Goal: Transaction & Acquisition: Purchase product/service

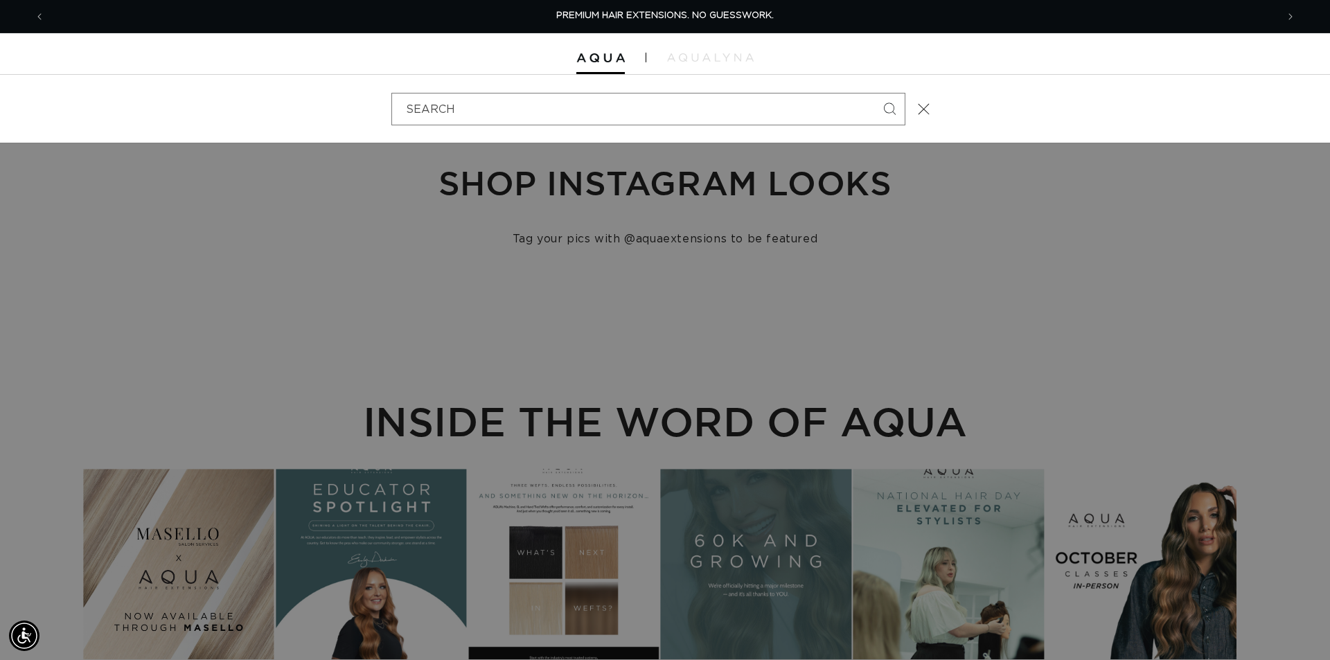
type input "18" MACHINE WEFT #6"
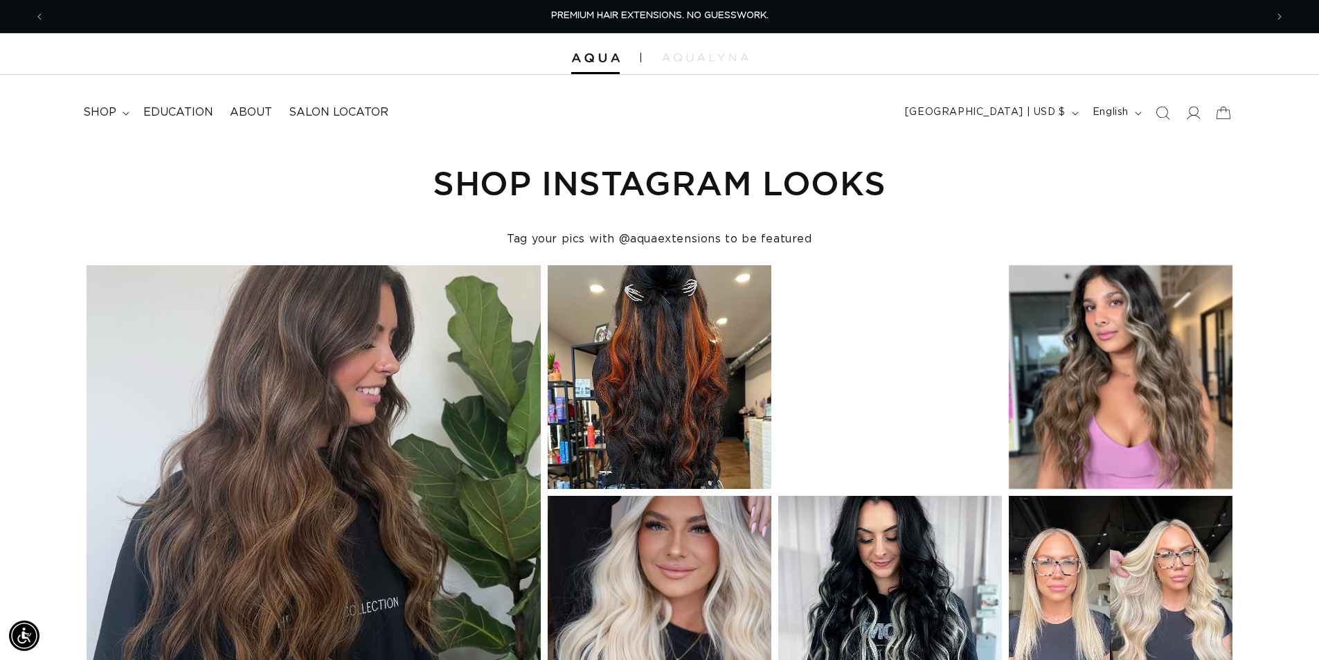
click at [1159, 107] on icon "Search" at bounding box center [1163, 113] width 14 height 14
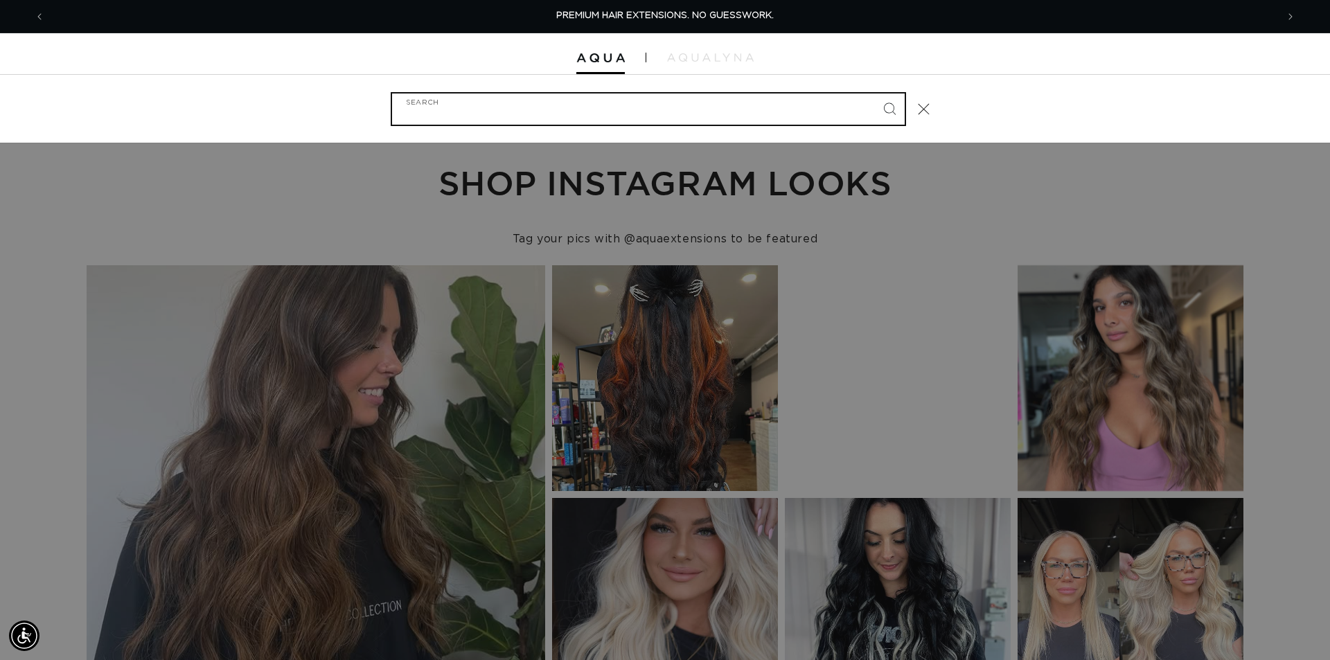
paste input "18" MACHINE WEFT #6"
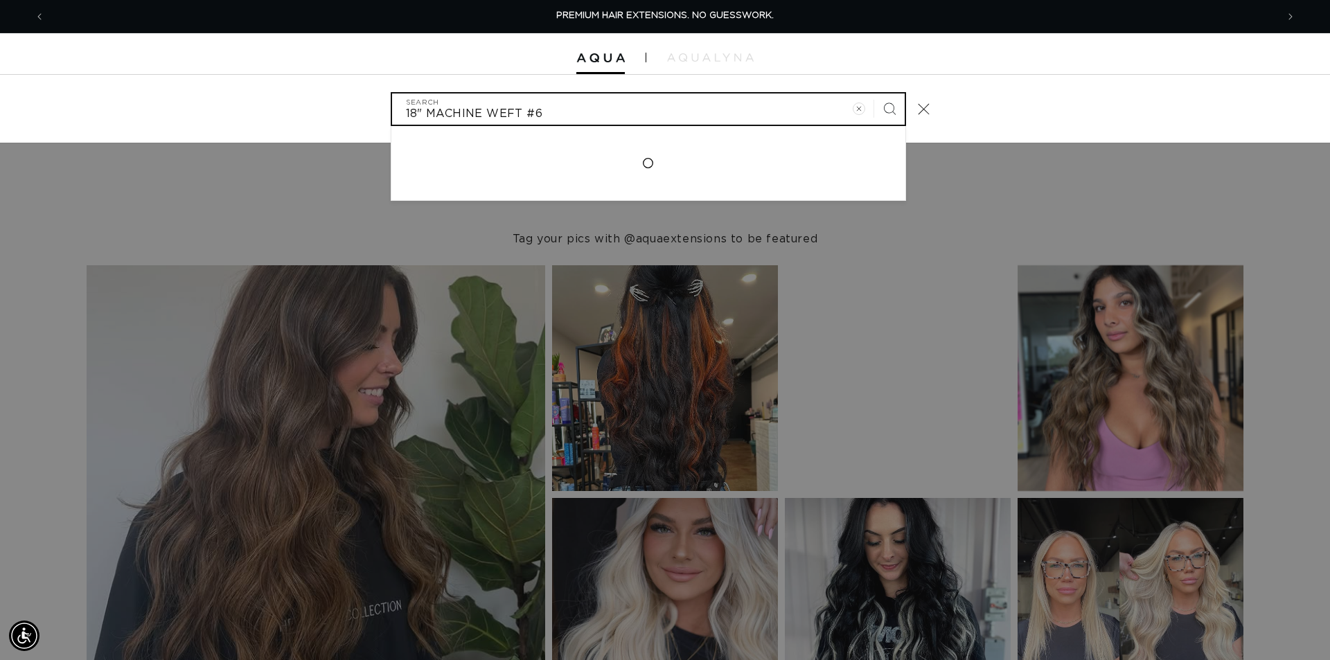
type input "18" MACHINE WEFT #6"
click at [874, 93] on button "Search" at bounding box center [889, 108] width 30 height 30
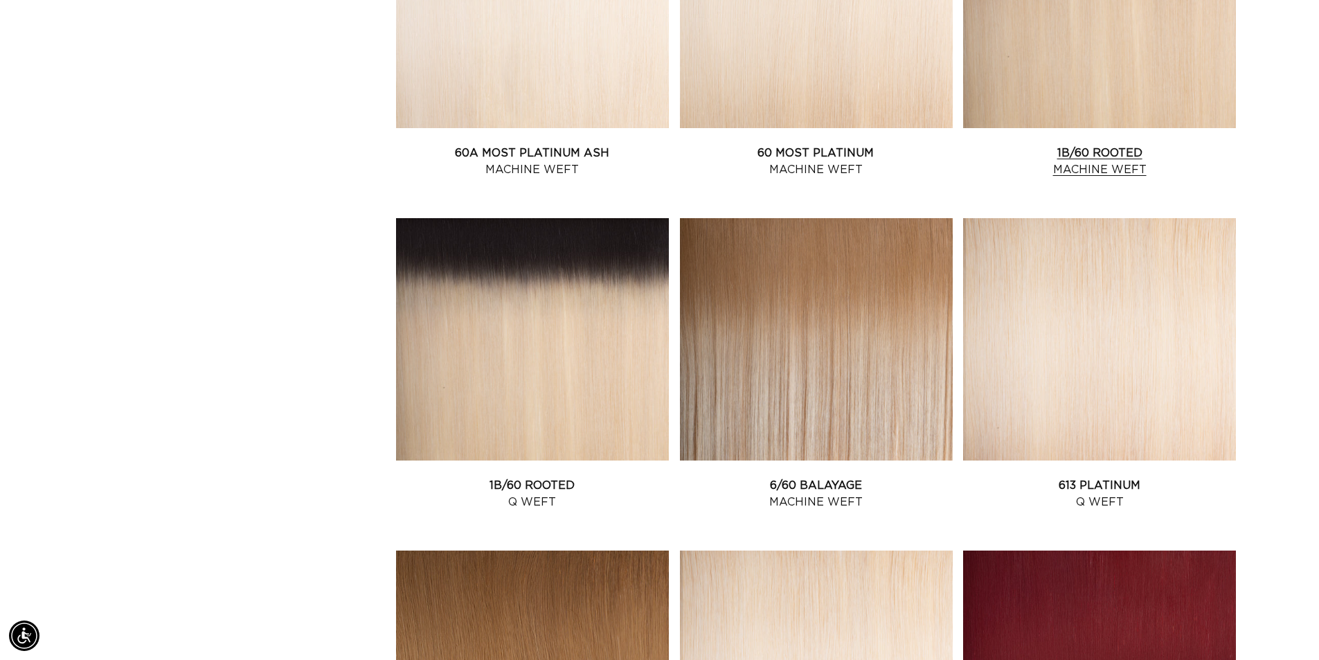
scroll to position [1385, 0]
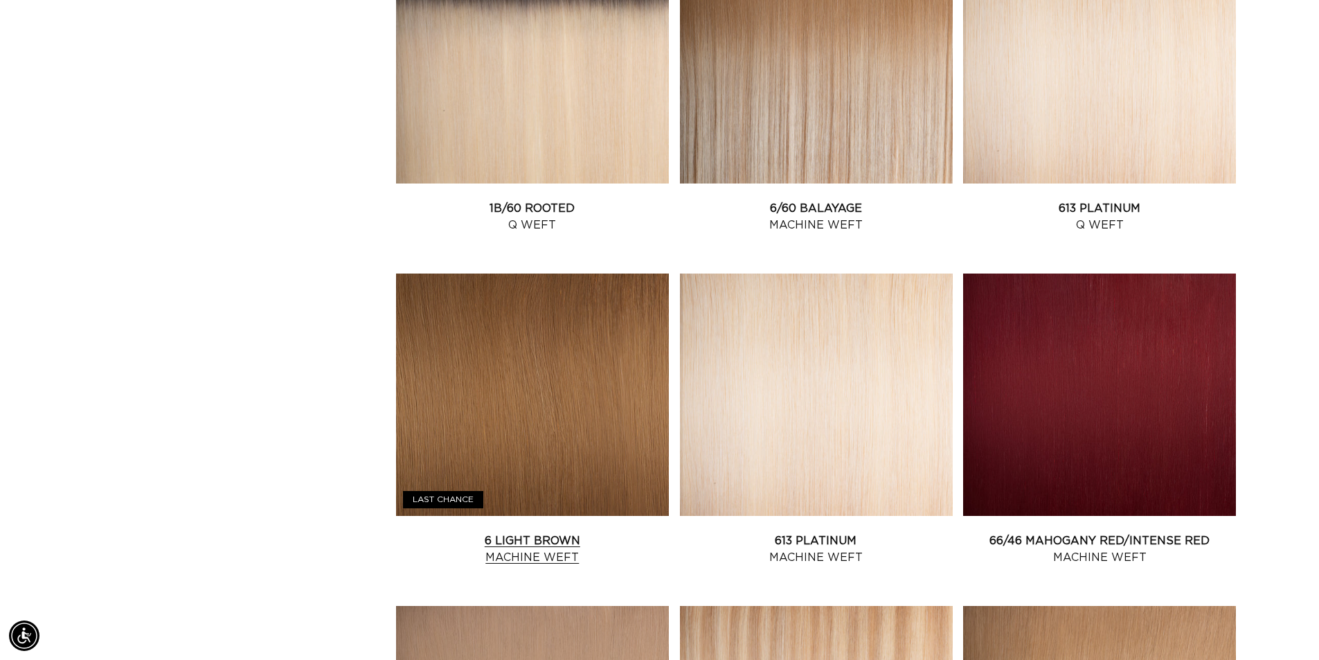
click at [546, 533] on link "6 Light Brown Machine Weft" at bounding box center [532, 549] width 273 height 33
